Goal: Information Seeking & Learning: Compare options

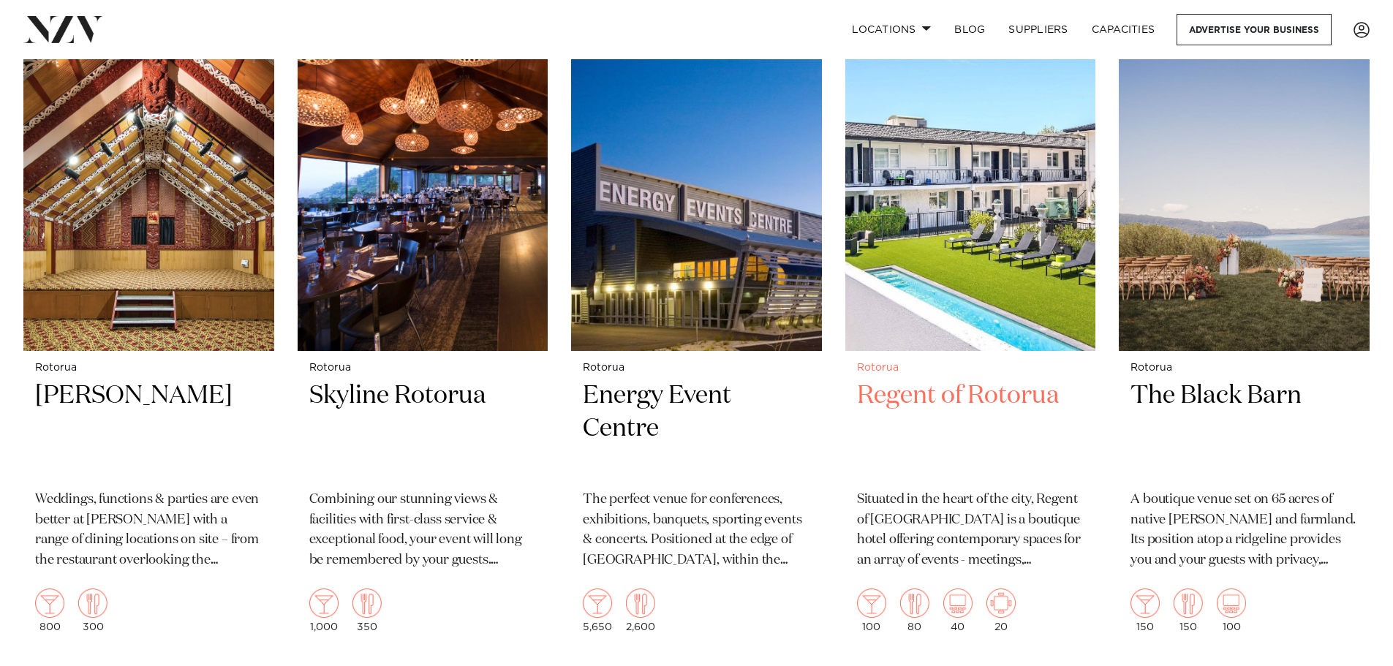
scroll to position [1243, 0]
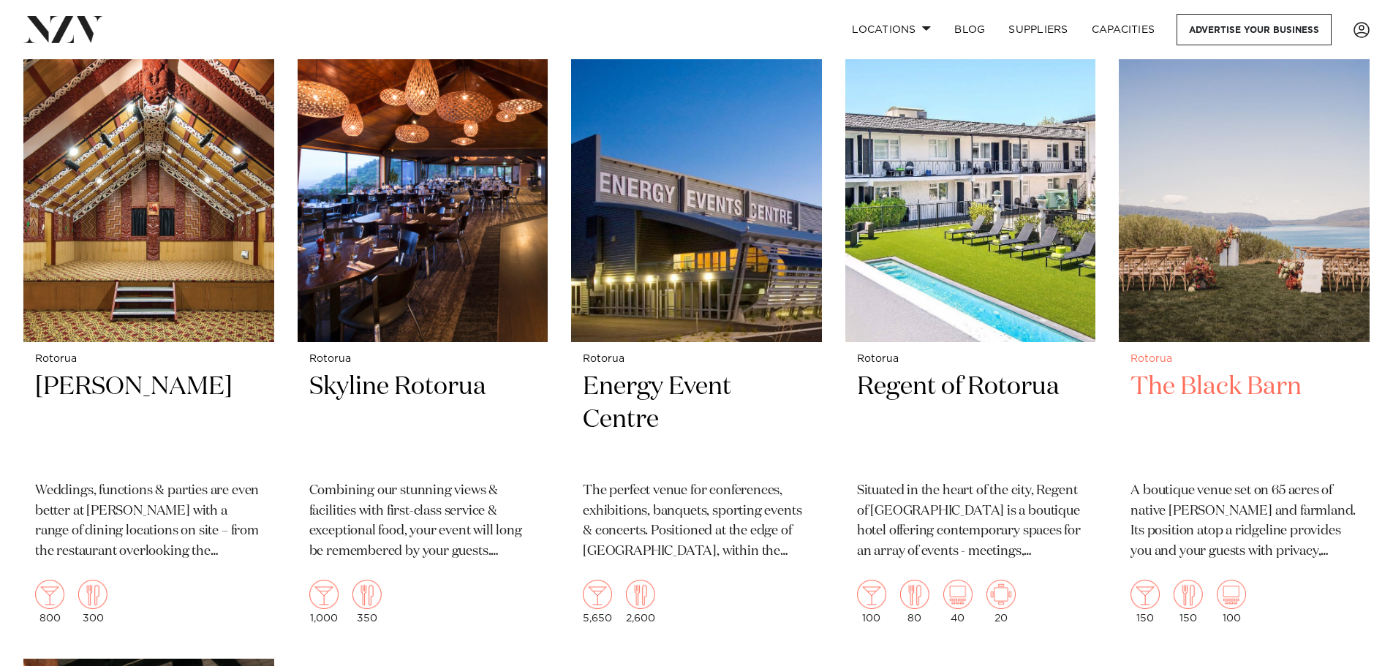
click at [1230, 371] on h2 "The Black Barn" at bounding box center [1244, 420] width 227 height 99
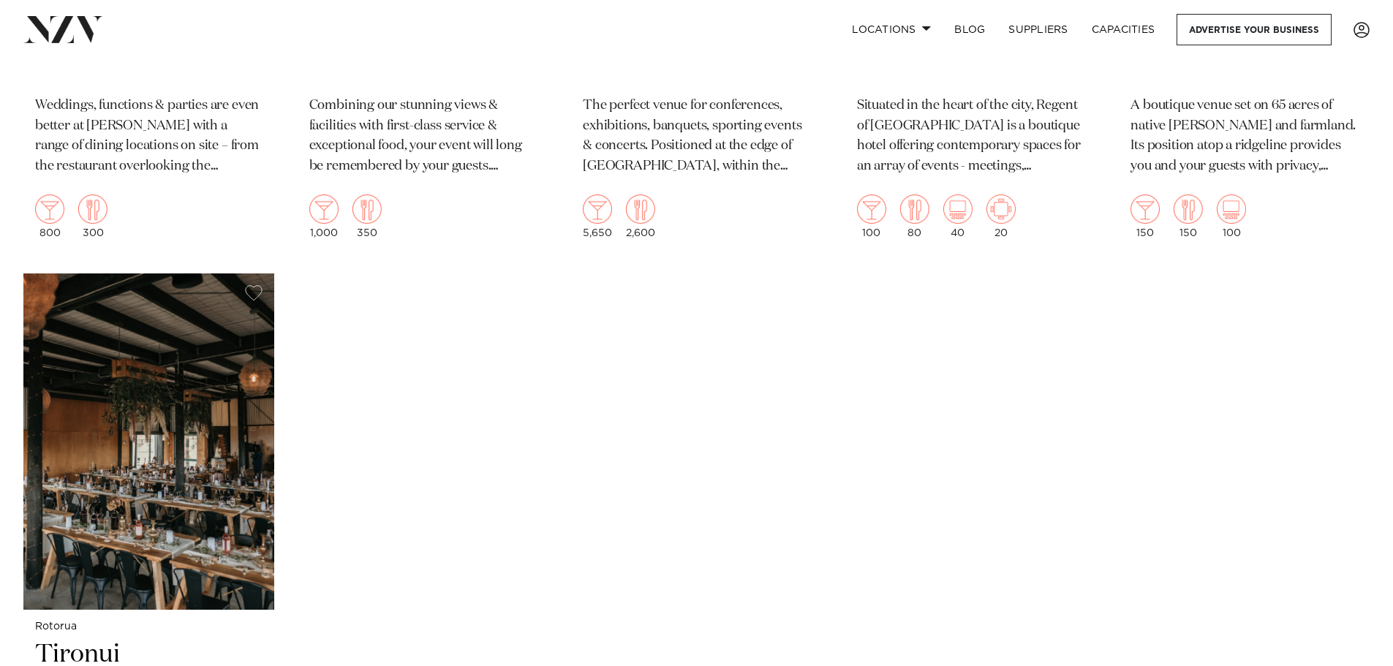
scroll to position [1752, 0]
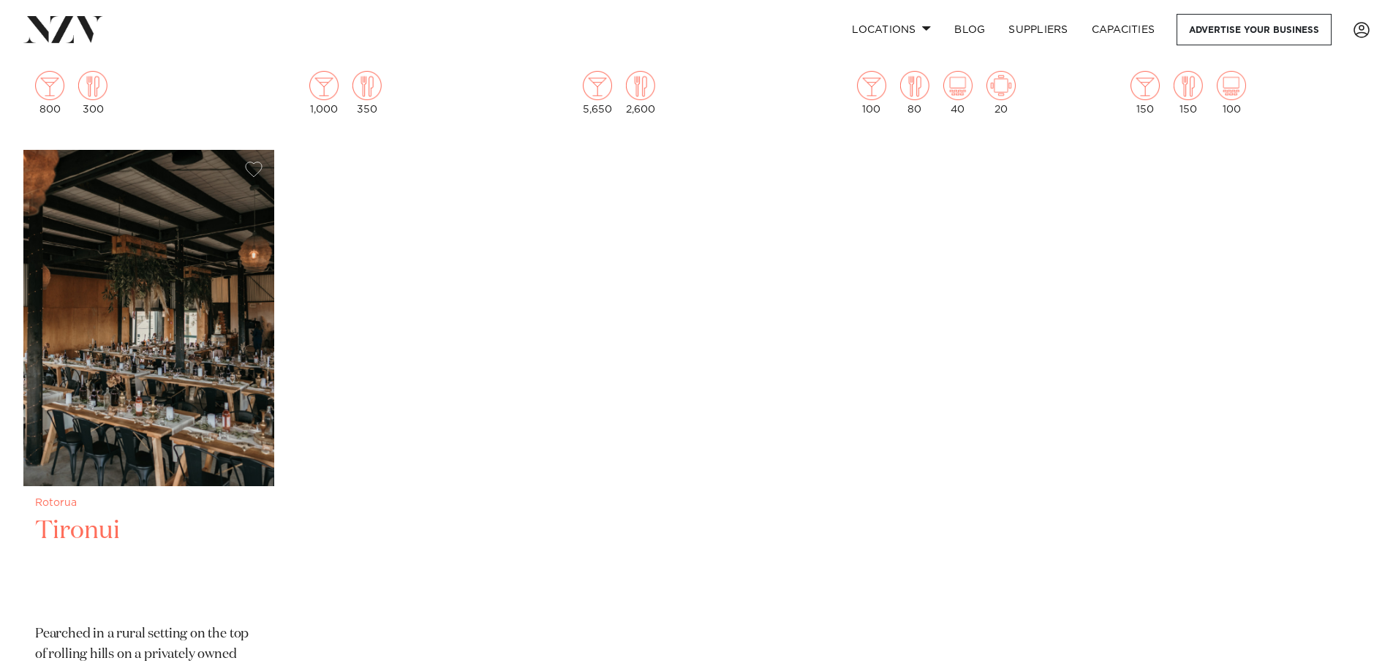
click at [100, 515] on h2 "Tironui" at bounding box center [148, 564] width 227 height 99
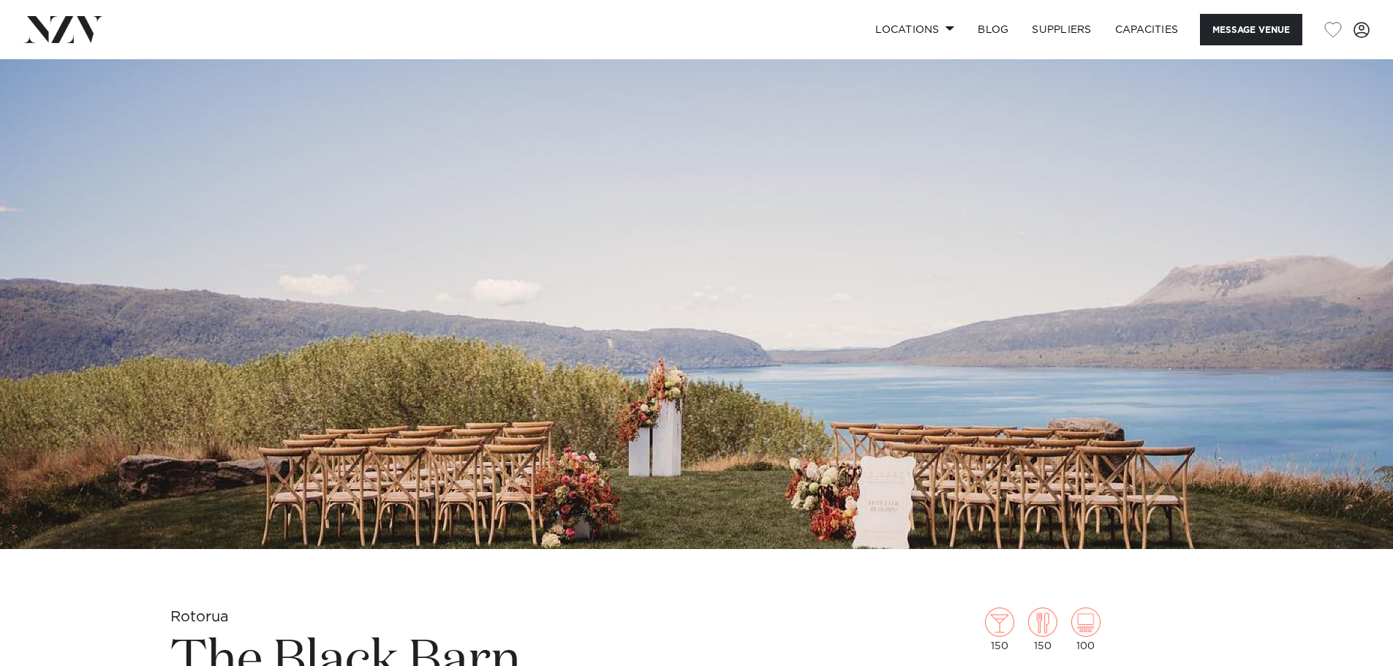
scroll to position [146, 0]
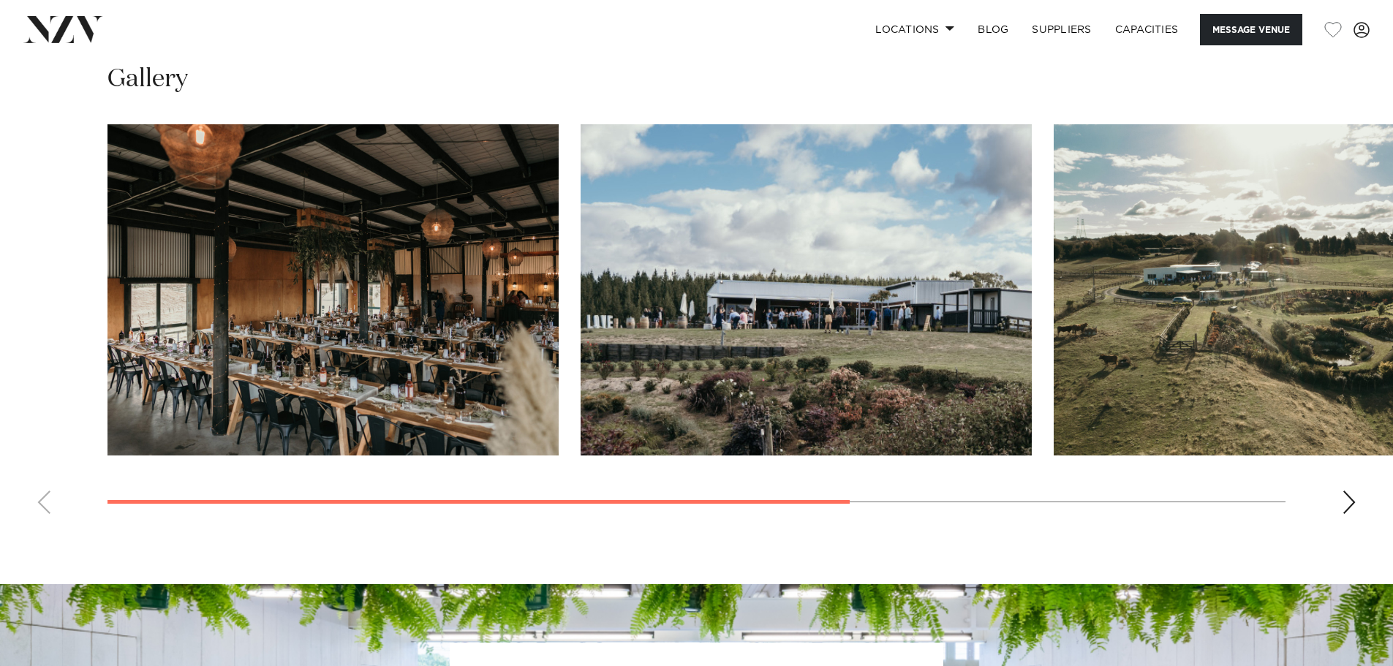
scroll to position [1170, 0]
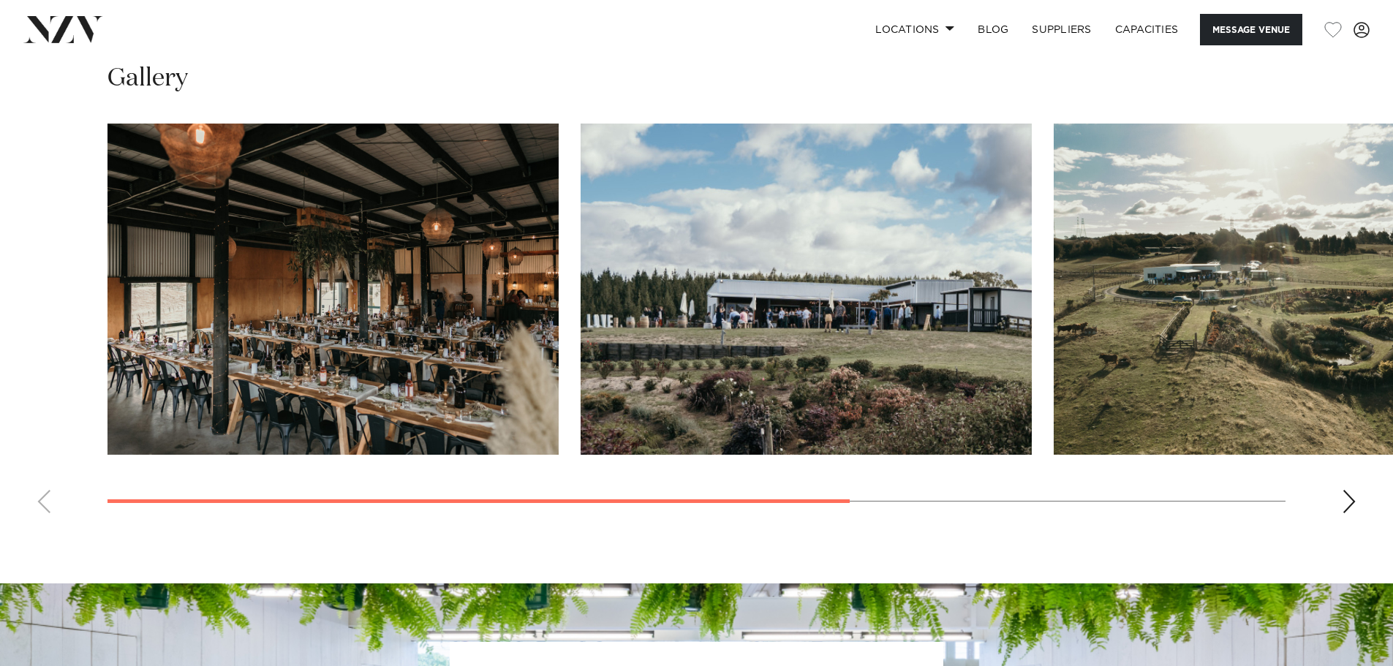
click at [478, 373] on img "1 / 4" at bounding box center [333, 289] width 451 height 331
